Goal: Task Accomplishment & Management: Complete application form

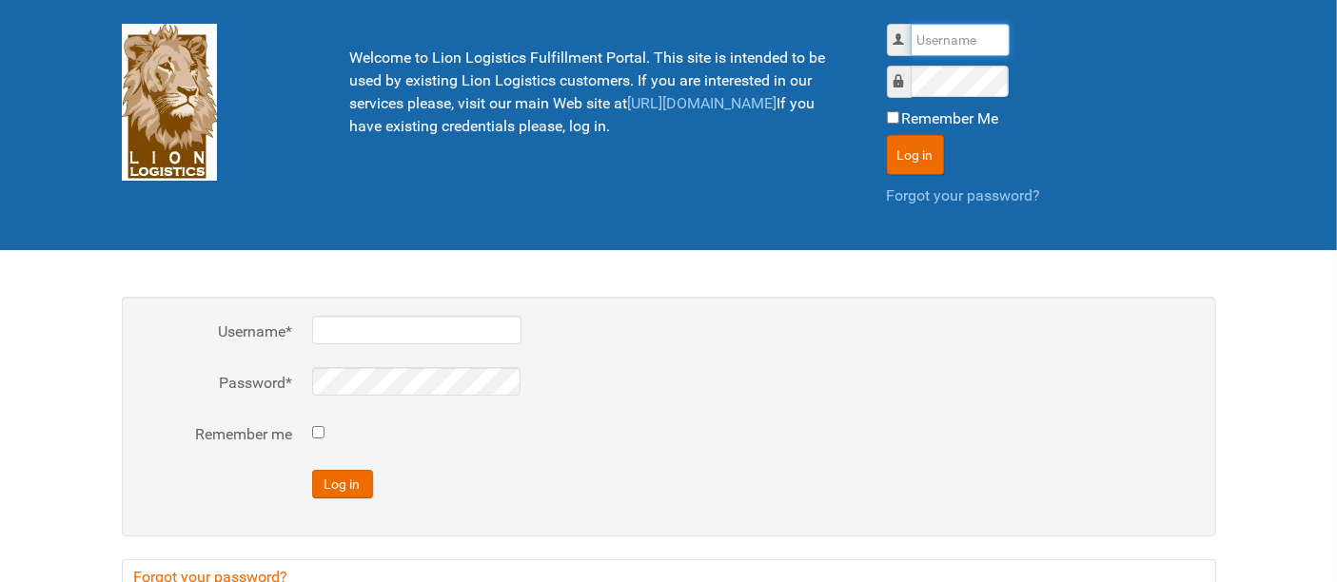
click at [946, 35] on input "Username" at bounding box center [959, 40] width 99 height 32
type input "al"
click at [887, 135] on button "Log in" at bounding box center [915, 155] width 57 height 40
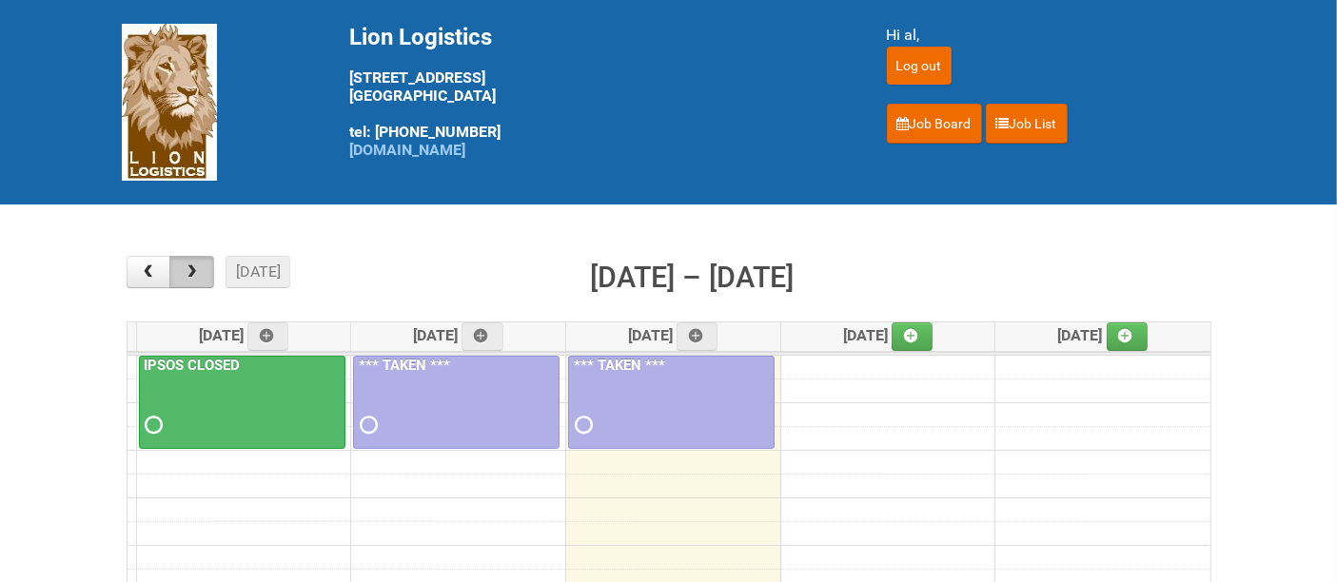
click at [194, 264] on button "button" at bounding box center [191, 272] width 45 height 32
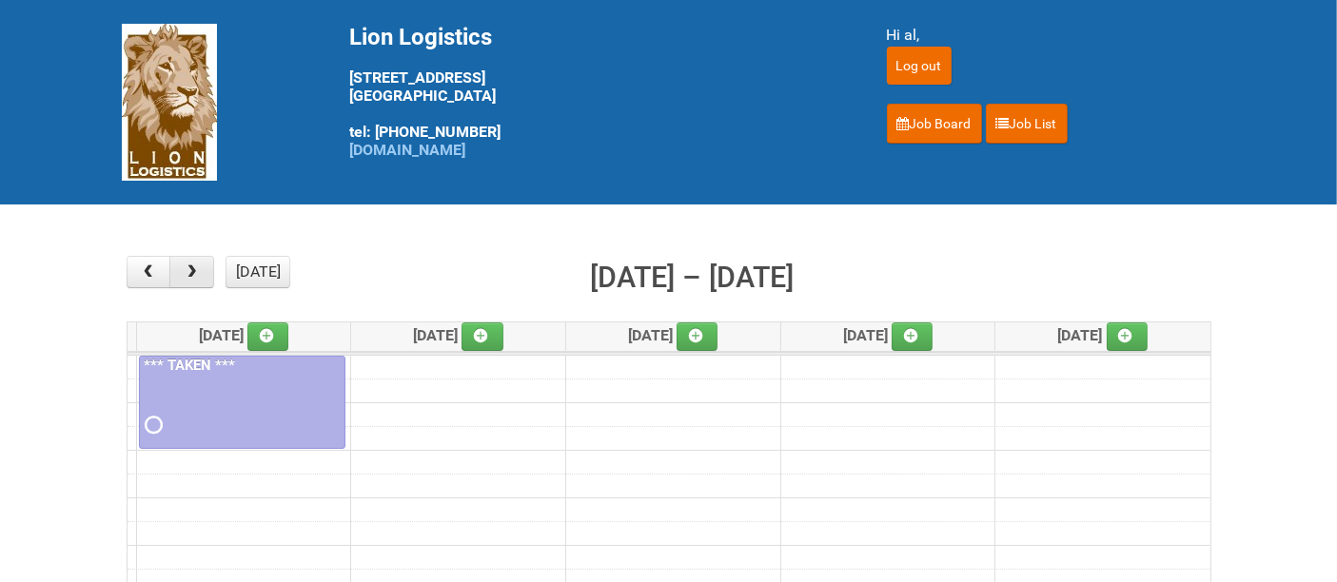
click at [194, 264] on button "button" at bounding box center [191, 272] width 45 height 32
click at [194, 263] on button "button" at bounding box center [191, 272] width 45 height 32
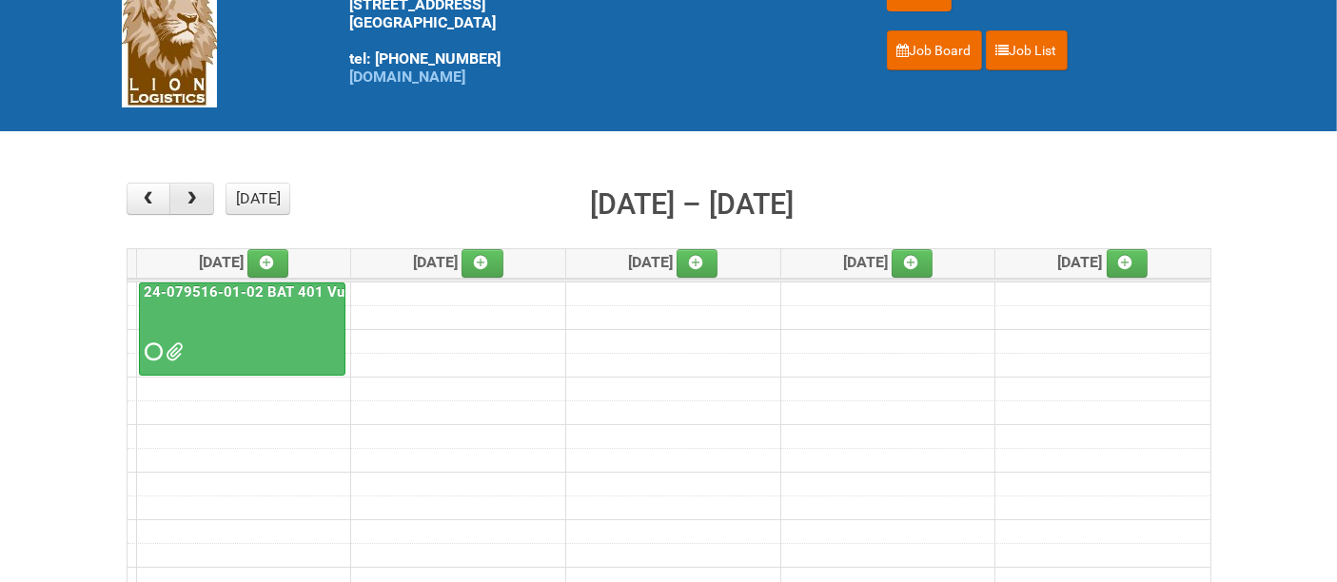
scroll to position [106, 0]
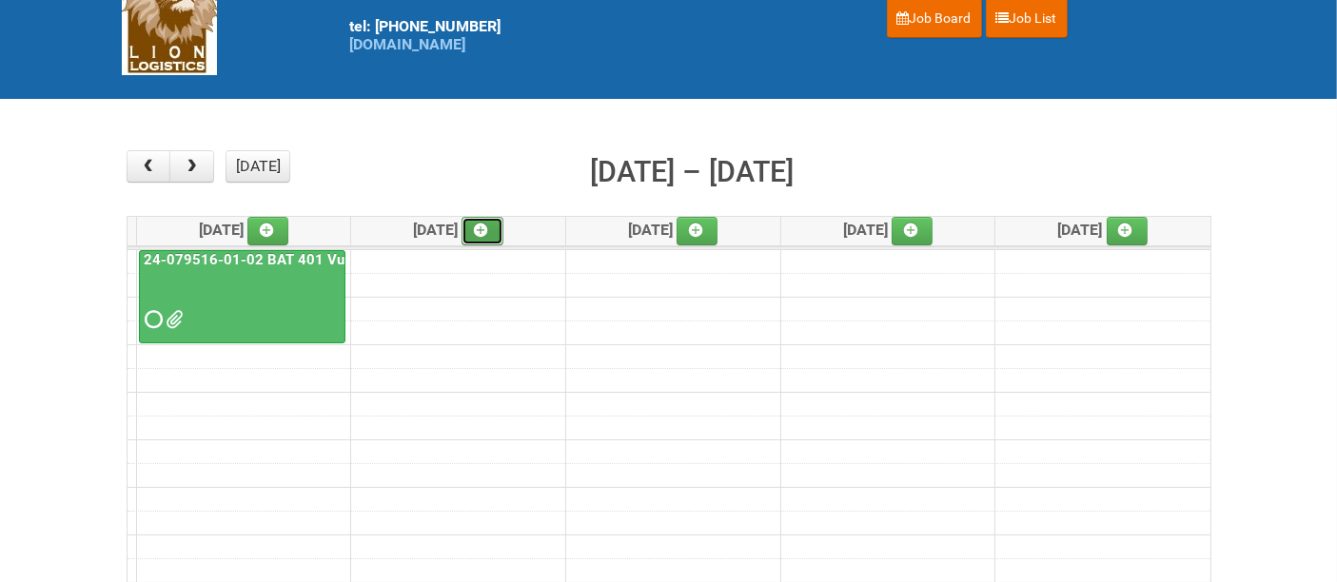
click at [487, 229] on icon at bounding box center [480, 230] width 13 height 13
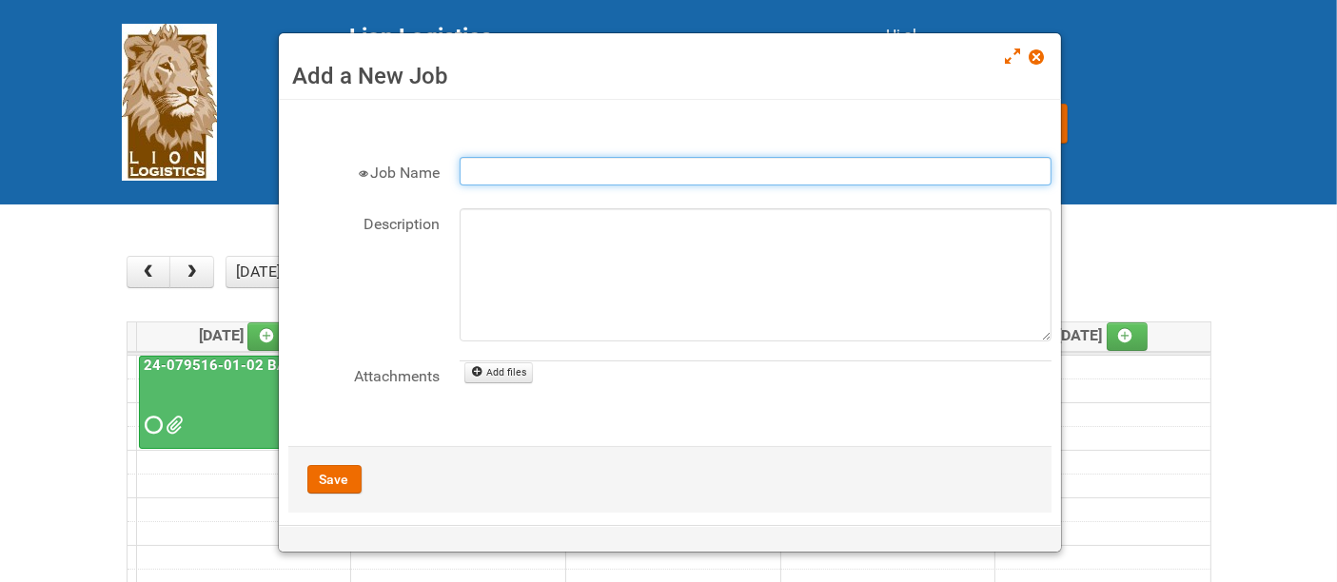
click at [519, 157] on input "Job Name" at bounding box center [756, 171] width 592 height 29
paste input "25-050914 Baxter C&U"
drag, startPoint x: 528, startPoint y: 171, endPoint x: 534, endPoint y: 38, distance: 133.3
click at [526, 166] on input "25-050914 Baxter C&U" at bounding box center [756, 171] width 592 height 29
type input "25-050914-01-0x Baxter C&U"
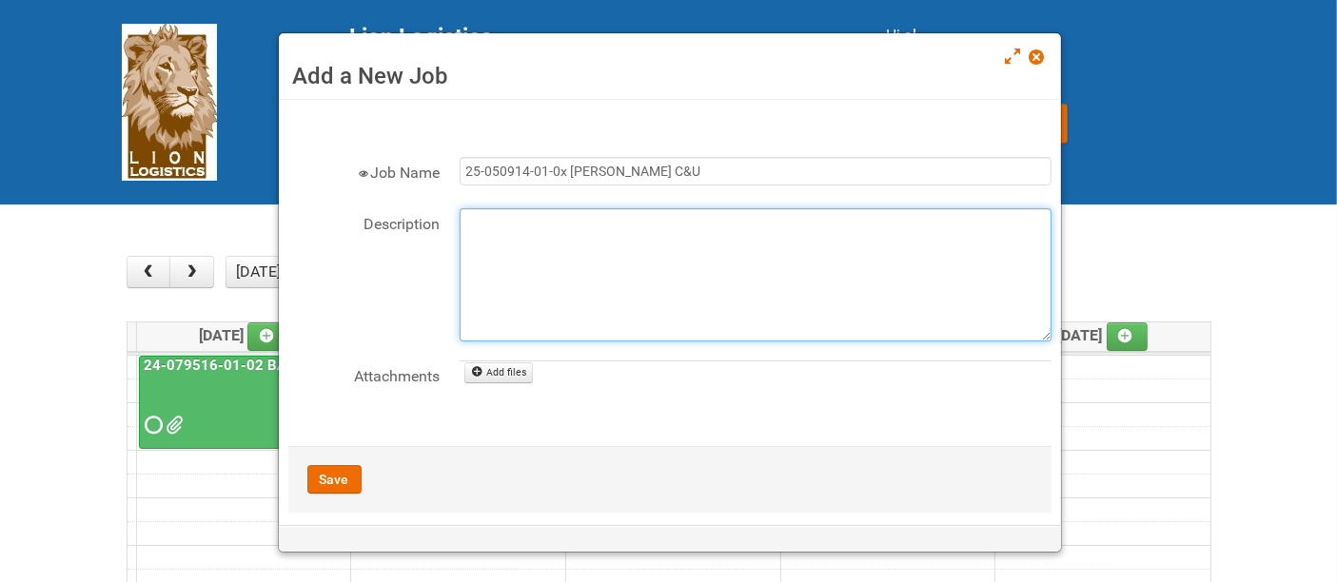
click at [542, 235] on textarea "Description" at bounding box center [756, 274] width 592 height 133
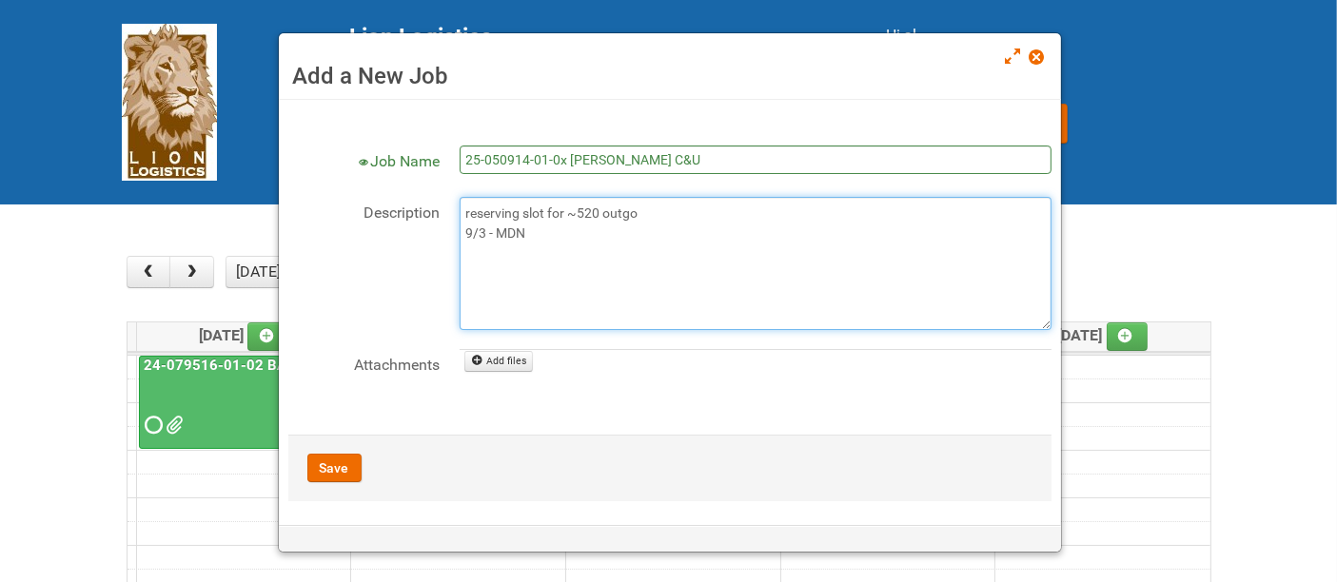
scroll to position [14, 0]
type textarea "reserving slot for ~520 outgo 9/3 - MDN"
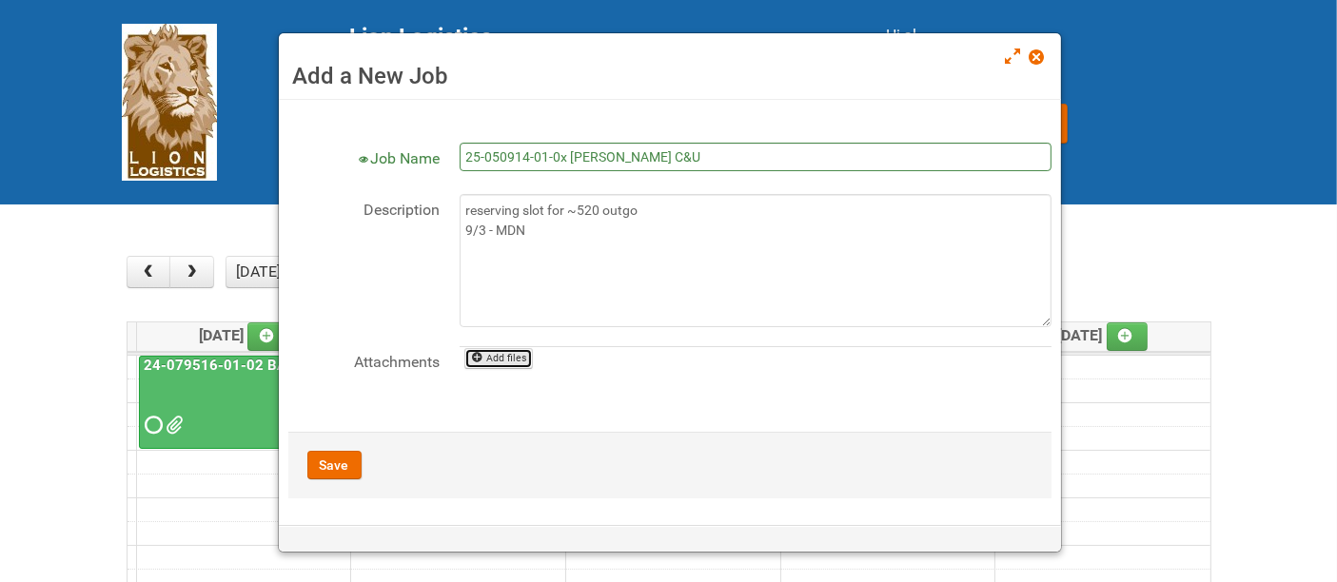
click at [497, 349] on link "Add files" at bounding box center [498, 358] width 69 height 21
type input "C:\fakepath\MDN 25-050914-01.xlsx"
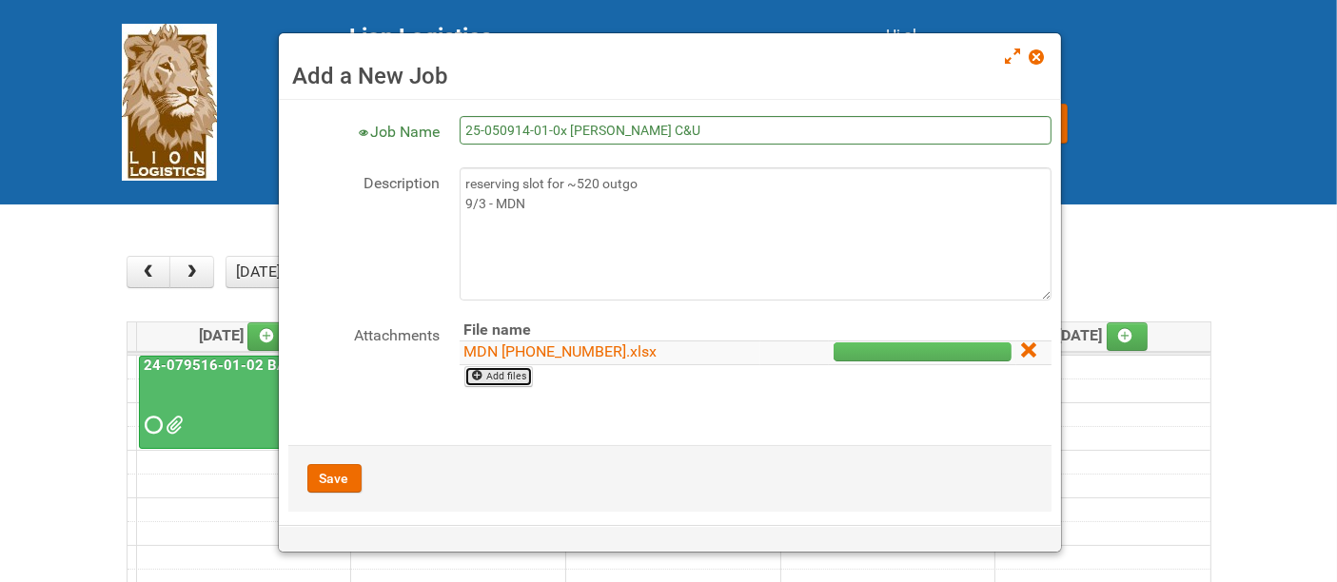
scroll to position [54, 0]
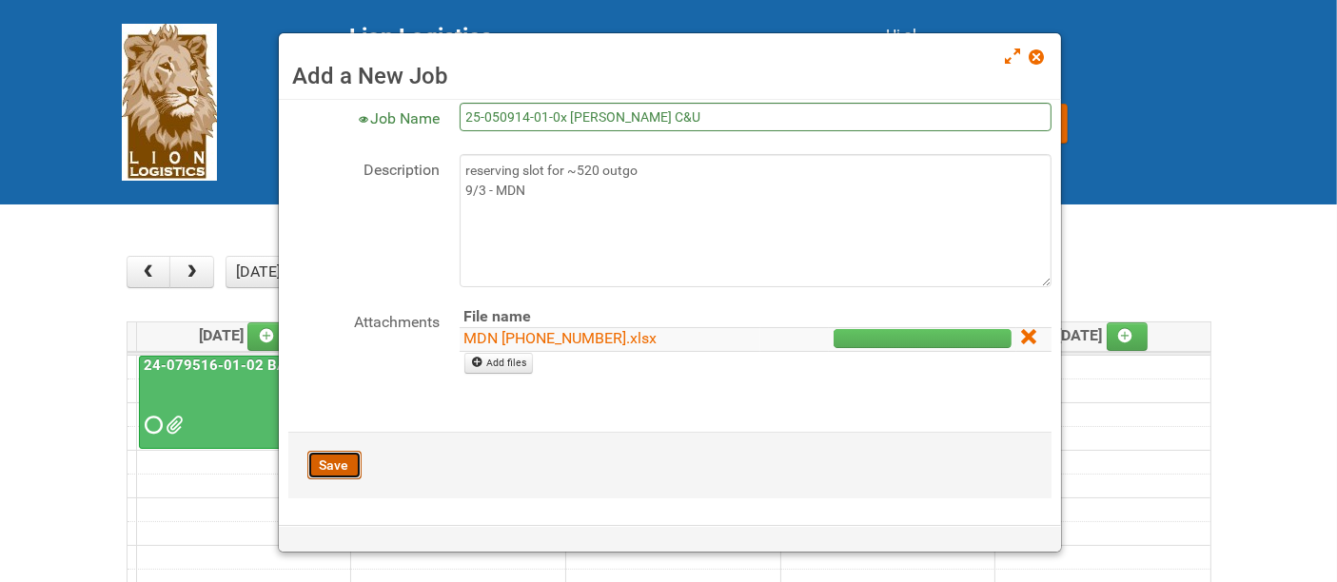
click at [325, 455] on button "Save" at bounding box center [334, 465] width 54 height 29
